Goal: Find specific page/section: Find specific page/section

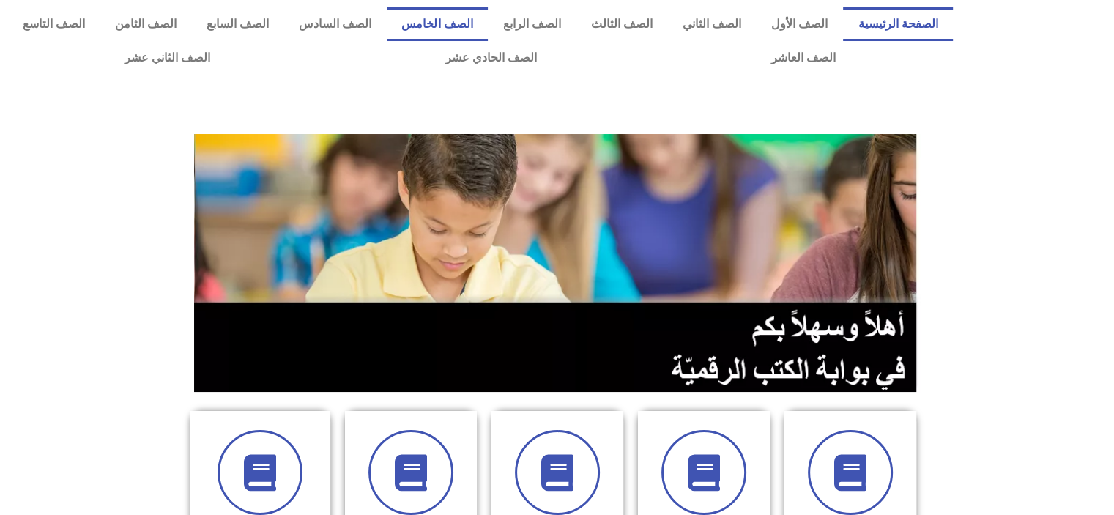
click at [481, 39] on link "الصف الخامس" at bounding box center [437, 24] width 101 height 34
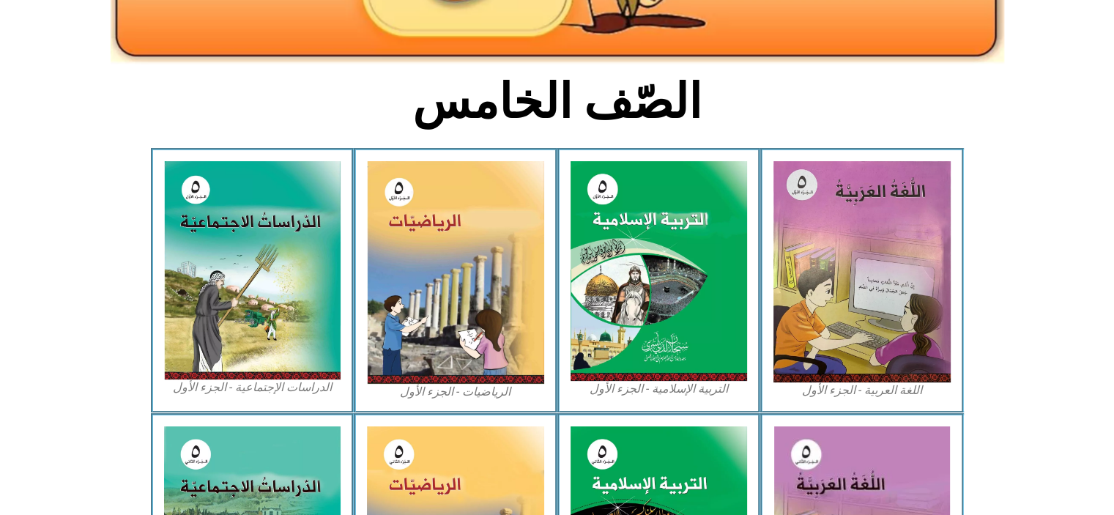
scroll to position [319, 0]
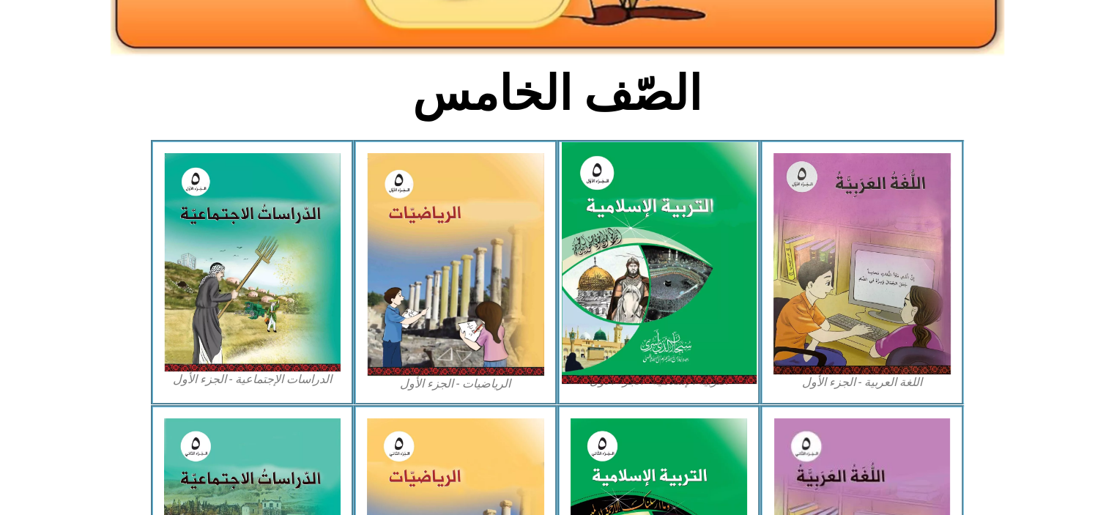
click at [622, 232] on img at bounding box center [658, 263] width 195 height 243
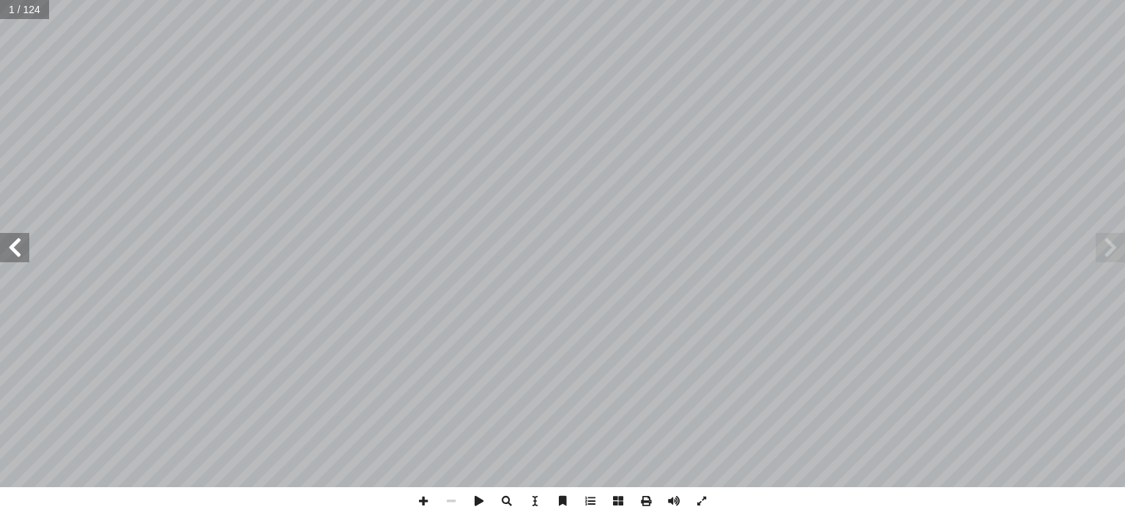
click at [15, 248] on span at bounding box center [14, 247] width 29 height 29
click at [19, 248] on span at bounding box center [14, 247] width 29 height 29
click at [15, 256] on span at bounding box center [14, 247] width 29 height 29
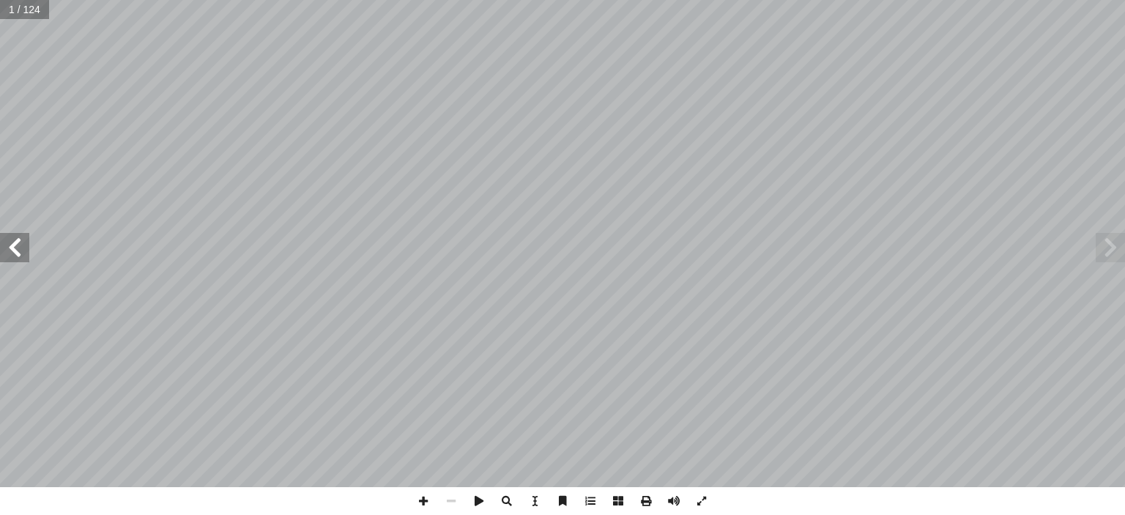
click at [15, 256] on span at bounding box center [14, 247] width 29 height 29
click at [18, 256] on span at bounding box center [14, 247] width 29 height 29
click at [28, 250] on span at bounding box center [14, 247] width 29 height 29
click at [21, 251] on span at bounding box center [14, 247] width 29 height 29
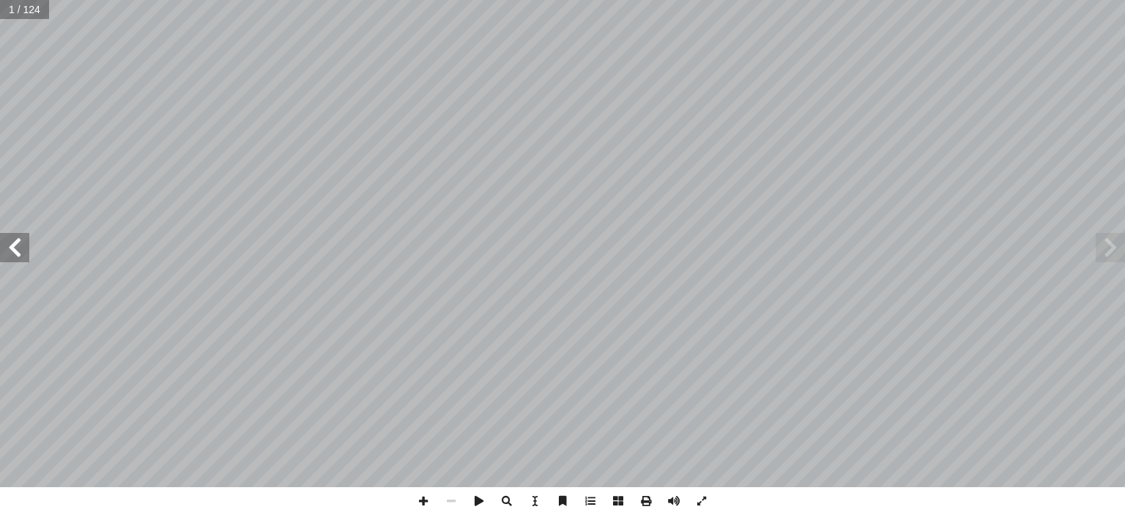
click at [14, 256] on span at bounding box center [14, 247] width 29 height 29
click at [1111, 242] on span at bounding box center [1110, 247] width 29 height 29
click at [19, 255] on span at bounding box center [14, 247] width 29 height 29
click at [15, 246] on span at bounding box center [14, 247] width 29 height 29
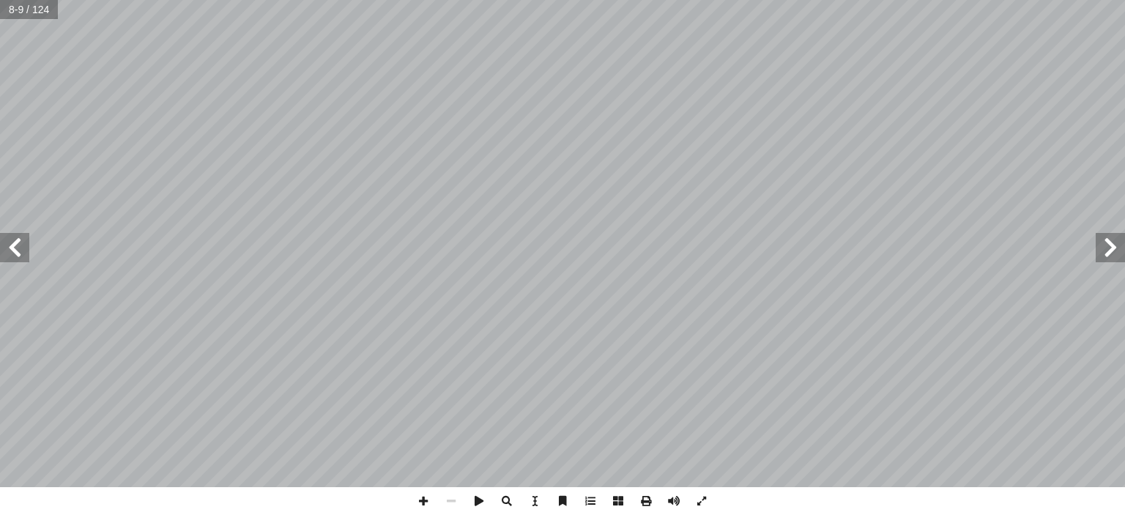
click at [28, 238] on span at bounding box center [14, 247] width 29 height 29
click at [21, 248] on span at bounding box center [14, 247] width 29 height 29
click at [18, 251] on span at bounding box center [14, 247] width 29 height 29
click at [18, 254] on span at bounding box center [14, 247] width 29 height 29
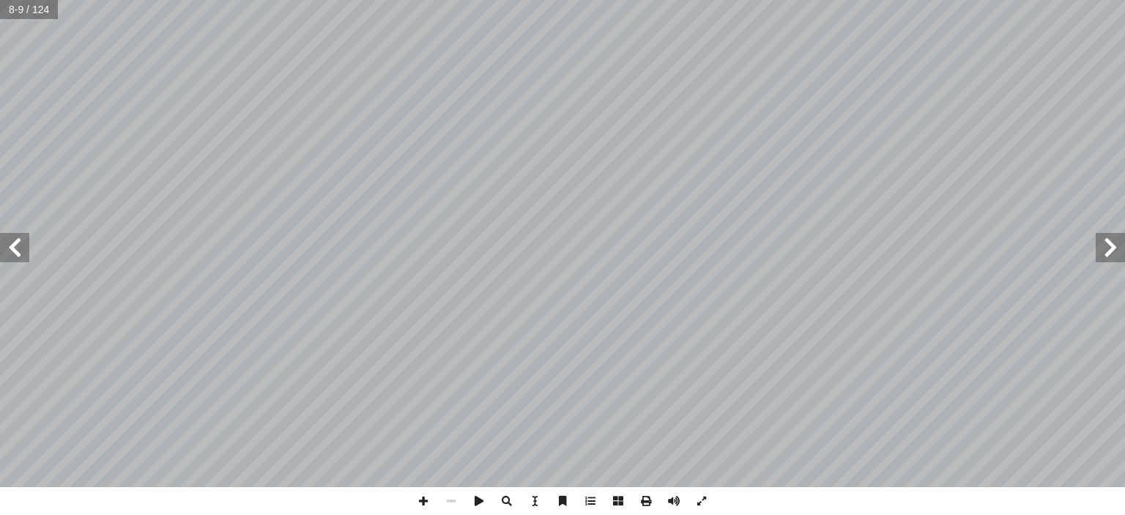
click at [21, 248] on span at bounding box center [14, 247] width 29 height 29
click at [16, 241] on span at bounding box center [14, 247] width 29 height 29
click at [22, 241] on span at bounding box center [14, 247] width 29 height 29
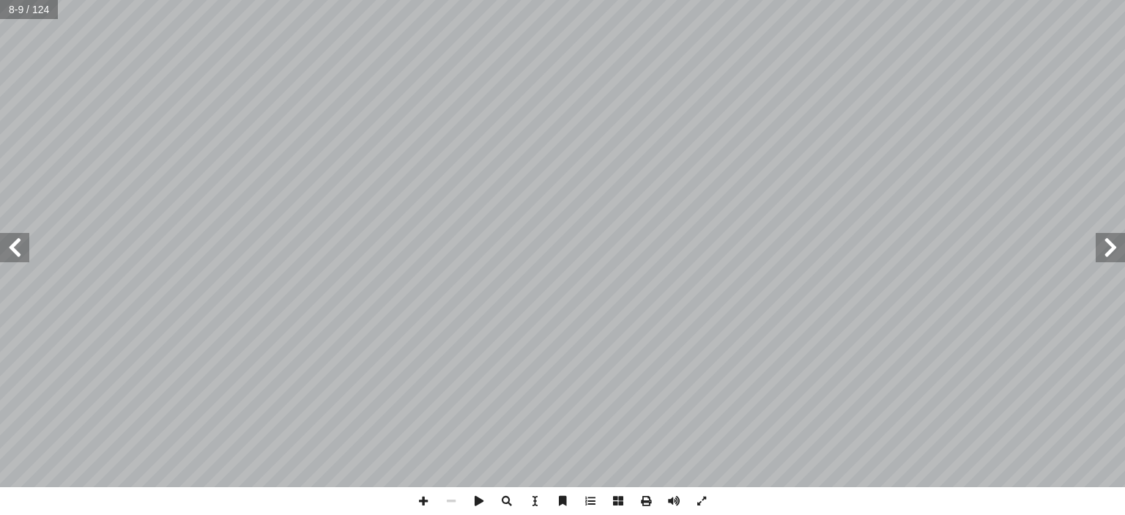
click at [18, 248] on span at bounding box center [14, 247] width 29 height 29
click at [15, 246] on span at bounding box center [14, 247] width 29 height 29
click at [12, 251] on span at bounding box center [14, 247] width 29 height 29
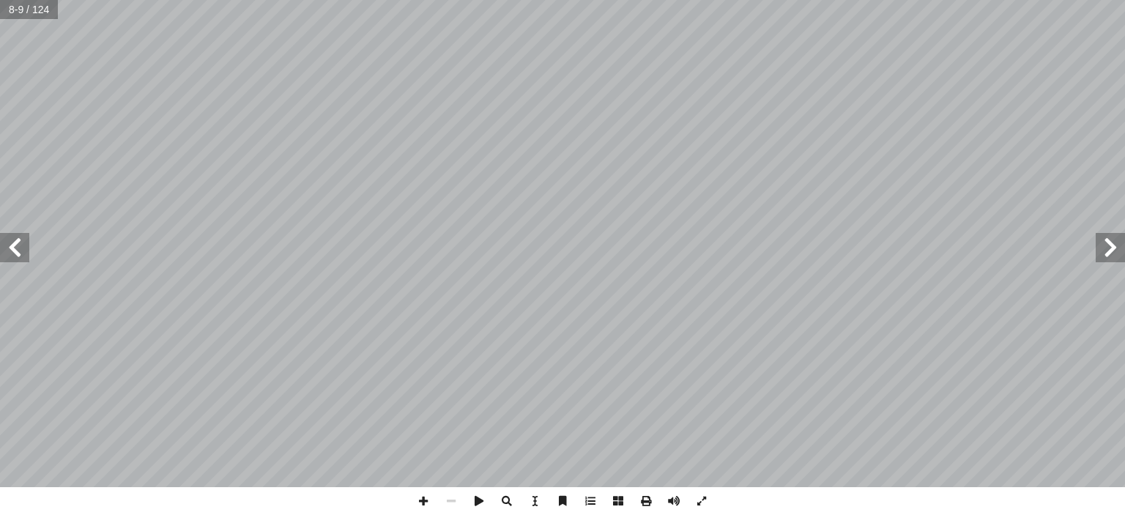
click at [12, 251] on span at bounding box center [14, 247] width 29 height 29
click at [7, 248] on span at bounding box center [14, 247] width 29 height 29
click at [6, 243] on span at bounding box center [14, 247] width 29 height 29
click at [1, 249] on span at bounding box center [14, 247] width 29 height 29
click at [0, 246] on span at bounding box center [14, 247] width 29 height 29
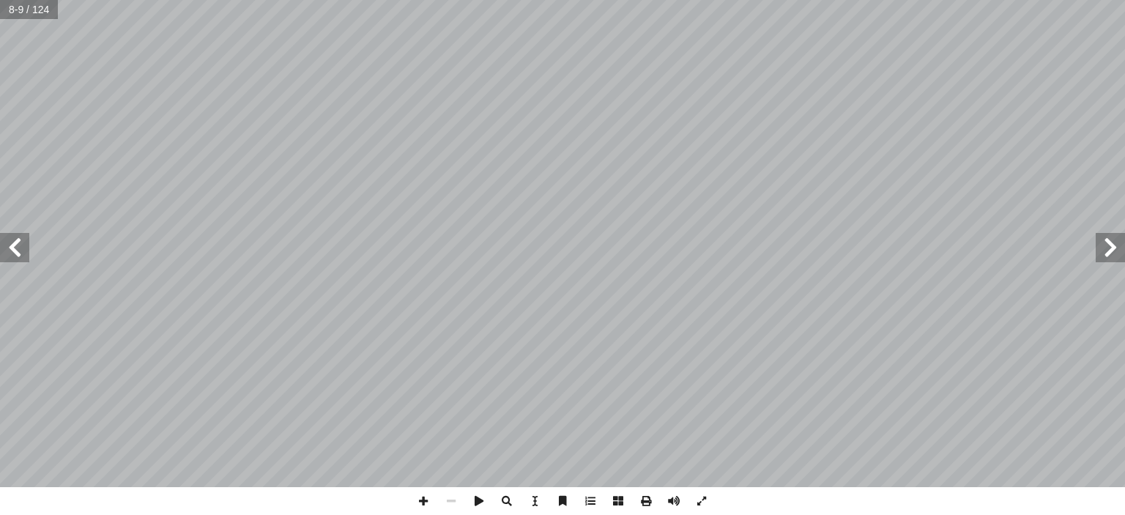
click at [1, 249] on span at bounding box center [14, 247] width 29 height 29
click at [1, 248] on span at bounding box center [14, 247] width 29 height 29
click at [22, 251] on span at bounding box center [14, 247] width 29 height 29
click at [16, 246] on span at bounding box center [14, 247] width 29 height 29
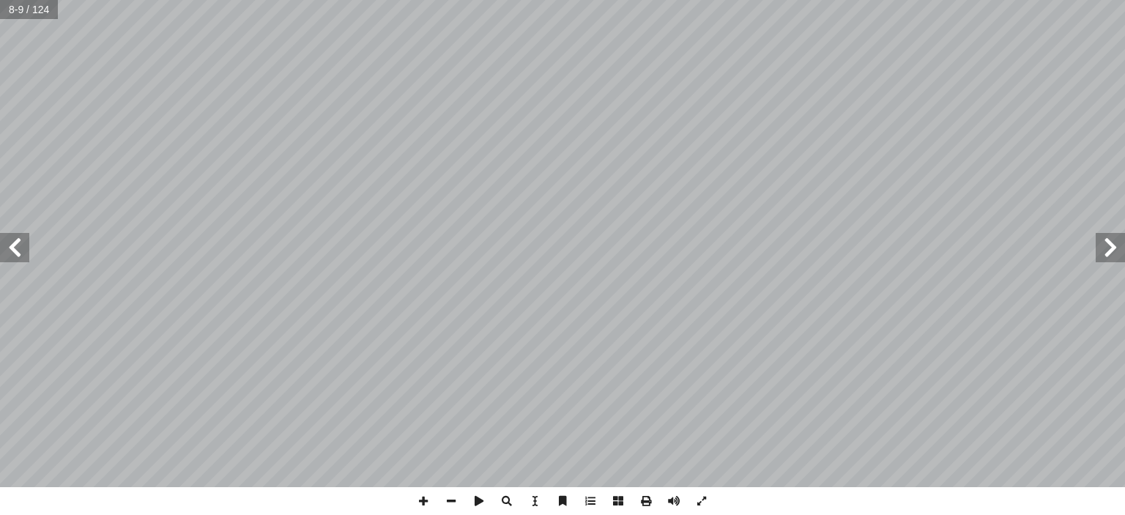
click at [16, 246] on span at bounding box center [14, 247] width 29 height 29
click at [14, 248] on span at bounding box center [14, 247] width 29 height 29
click at [16, 244] on span at bounding box center [14, 247] width 29 height 29
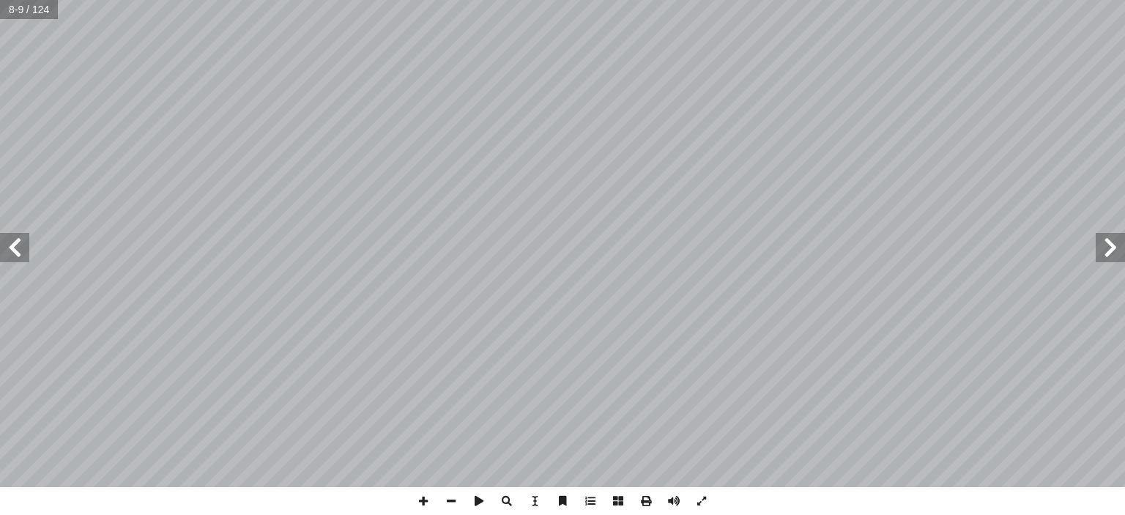
click at [19, 248] on span at bounding box center [14, 247] width 29 height 29
click at [16, 248] on span at bounding box center [14, 247] width 29 height 29
click at [16, 246] on span at bounding box center [14, 247] width 29 height 29
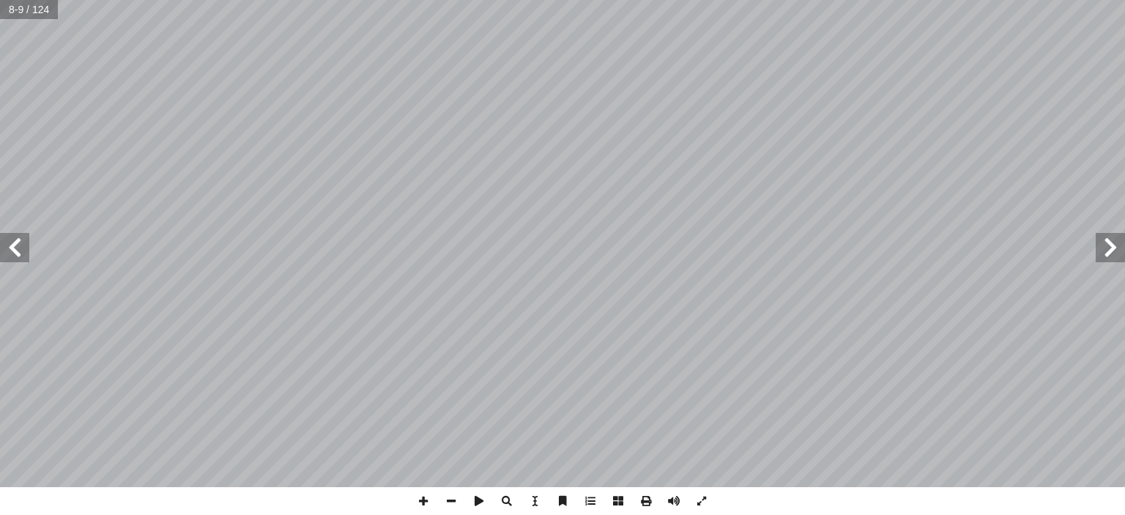
click at [12, 248] on span at bounding box center [14, 247] width 29 height 29
click at [18, 243] on span at bounding box center [14, 247] width 29 height 29
click at [19, 244] on span at bounding box center [14, 247] width 29 height 29
click at [21, 243] on span at bounding box center [14, 247] width 29 height 29
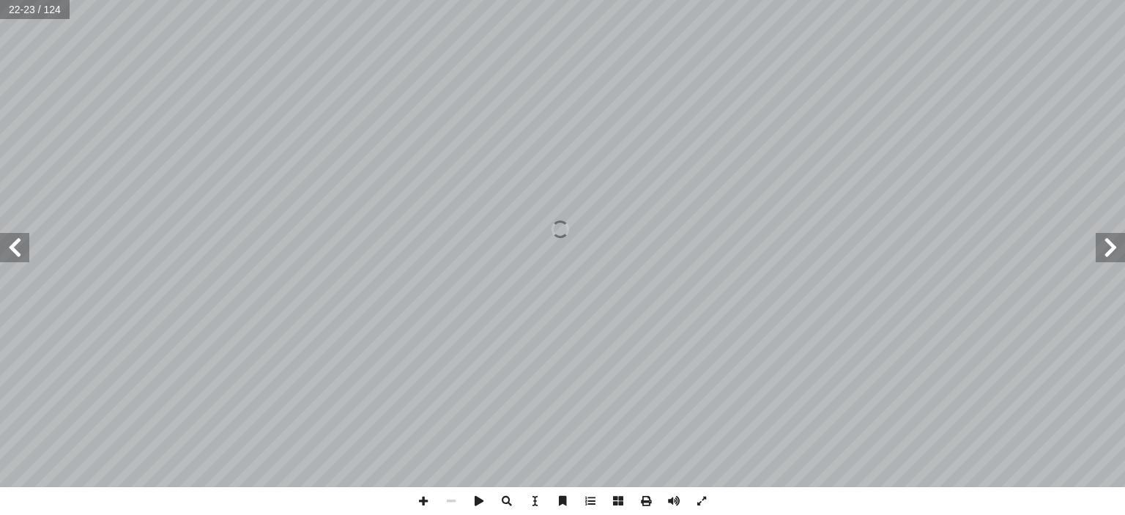
click at [17, 255] on span at bounding box center [14, 247] width 29 height 29
click at [15, 258] on span at bounding box center [14, 247] width 29 height 29
click at [21, 258] on span at bounding box center [14, 247] width 29 height 29
click at [17, 260] on span at bounding box center [14, 247] width 29 height 29
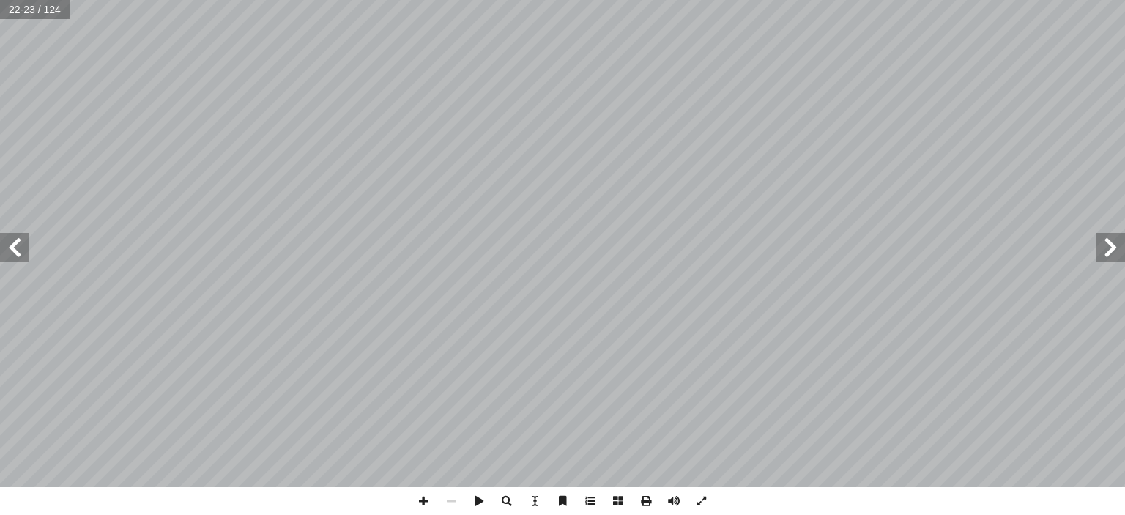
click at [20, 256] on span at bounding box center [14, 247] width 29 height 29
click at [17, 260] on span at bounding box center [14, 247] width 29 height 29
click at [12, 259] on span at bounding box center [14, 247] width 29 height 29
click at [7, 258] on span at bounding box center [14, 247] width 29 height 29
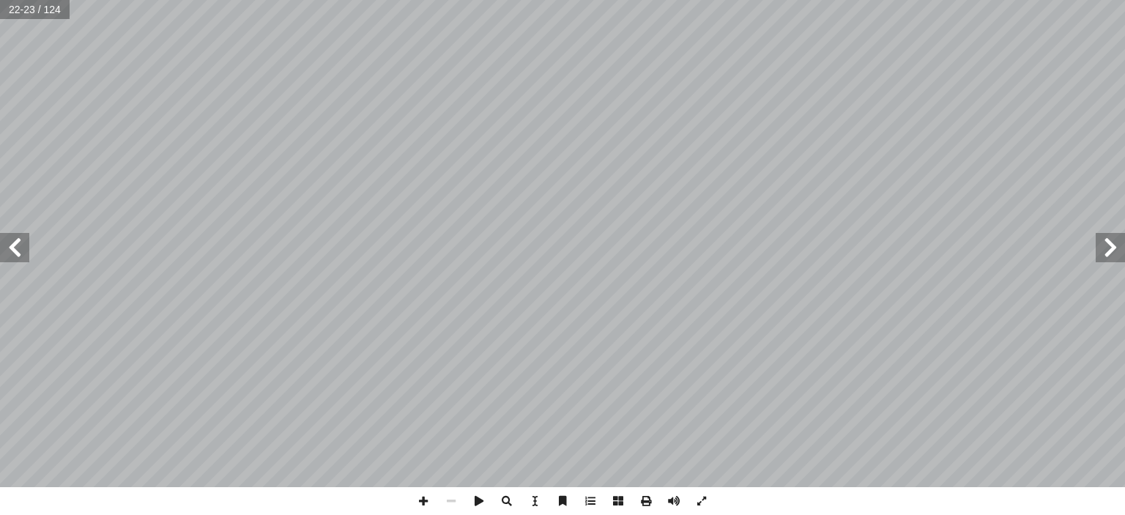
click at [7, 258] on span at bounding box center [14, 247] width 29 height 29
click at [6, 261] on span at bounding box center [14, 247] width 29 height 29
click at [1, 255] on span at bounding box center [14, 247] width 29 height 29
click at [14, 239] on span at bounding box center [14, 247] width 29 height 29
click at [15, 258] on span at bounding box center [14, 247] width 29 height 29
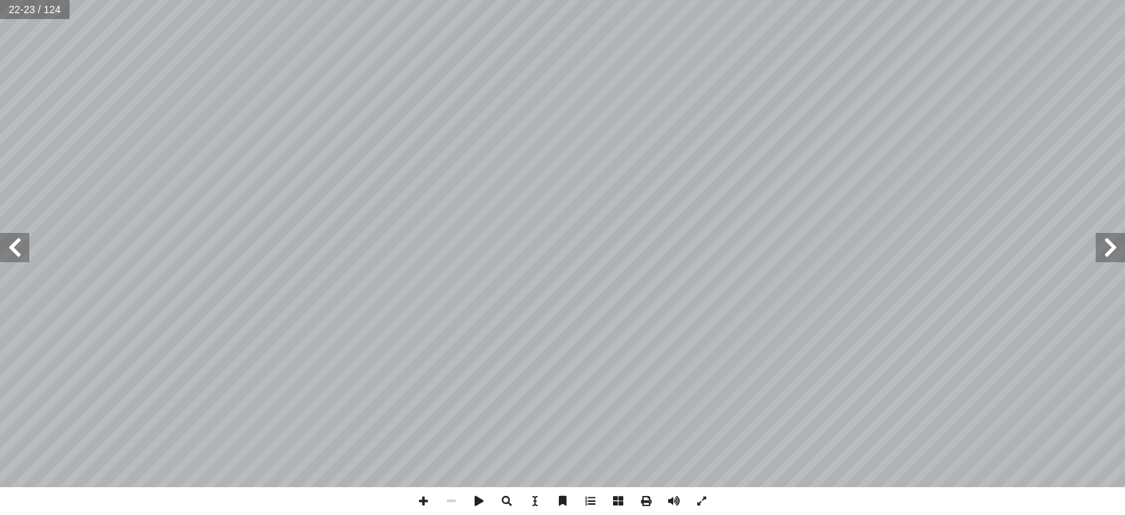
click at [18, 254] on span at bounding box center [14, 247] width 29 height 29
click at [9, 258] on span at bounding box center [14, 247] width 29 height 29
click at [1100, 234] on span at bounding box center [1110, 247] width 29 height 29
click at [1114, 242] on span at bounding box center [1110, 247] width 29 height 29
click at [1098, 246] on span at bounding box center [1110, 247] width 29 height 29
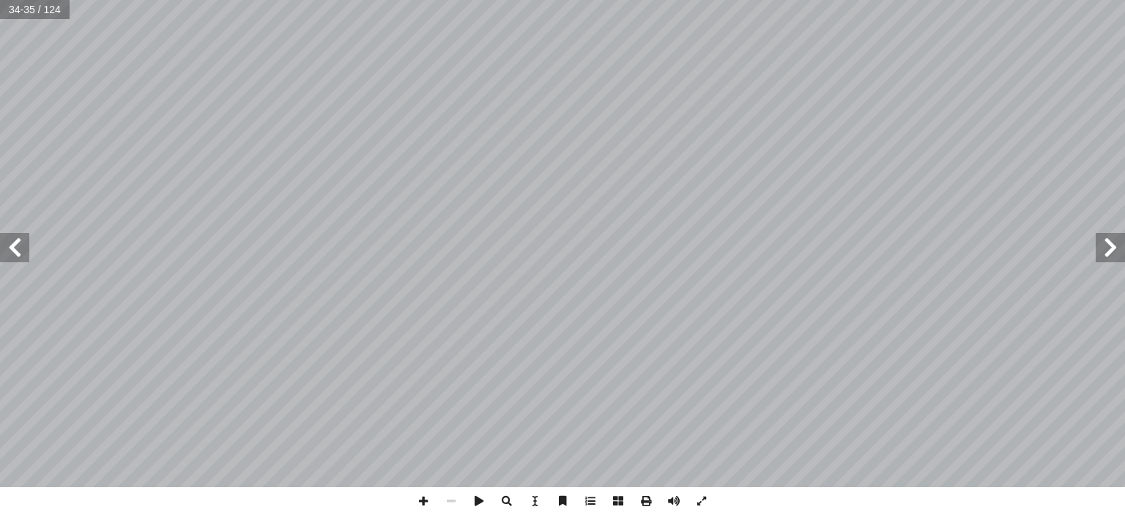
click at [15, 248] on span at bounding box center [14, 247] width 29 height 29
